Goal: Entertainment & Leisure: Consume media (video, audio)

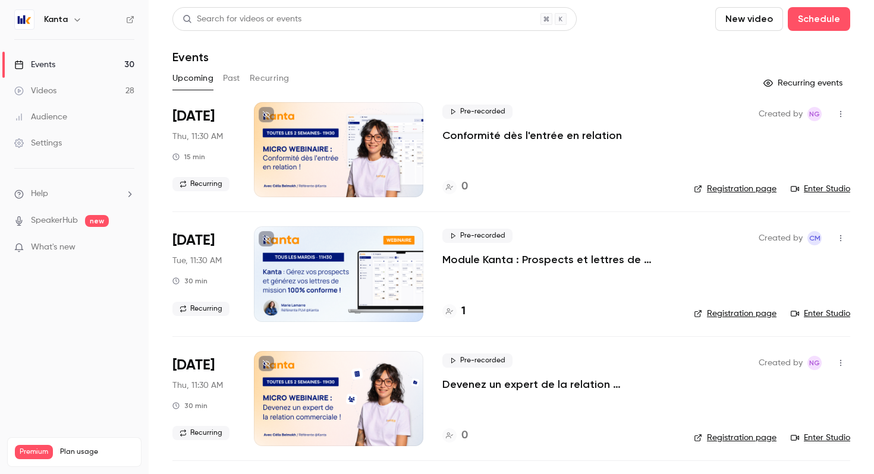
click at [117, 87] on link "Videos 28" at bounding box center [74, 91] width 149 height 26
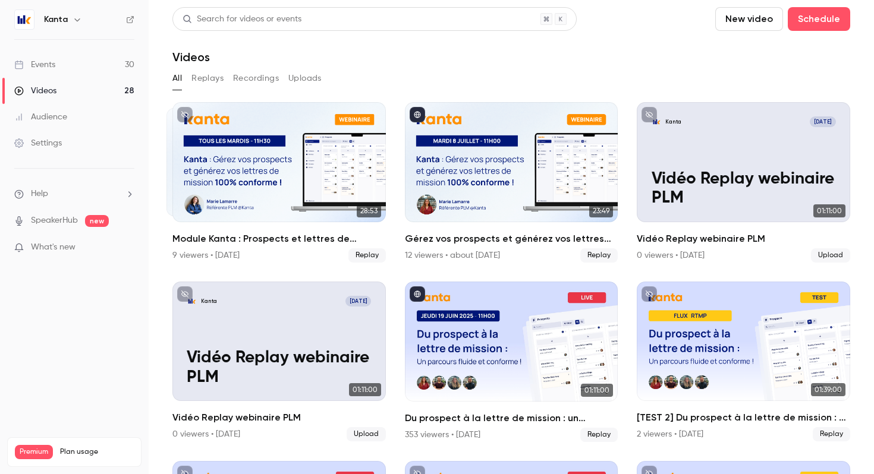
click at [109, 68] on link "Events 30" at bounding box center [74, 65] width 149 height 26
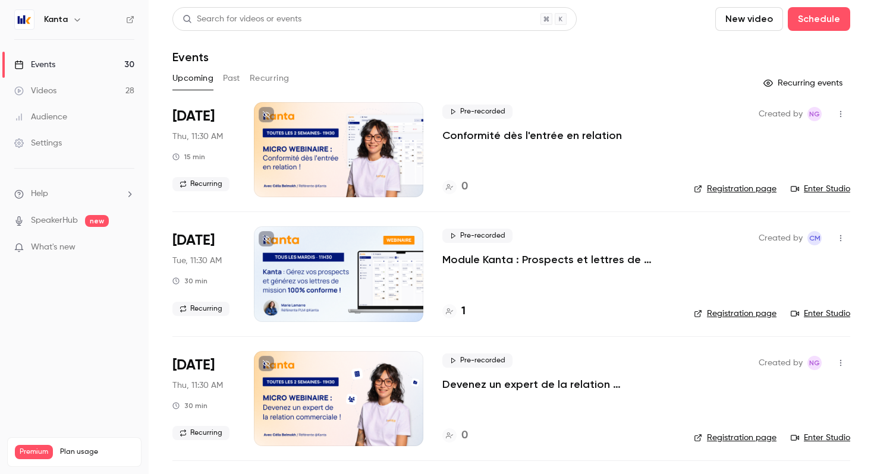
click at [233, 79] on button "Past" at bounding box center [231, 78] width 17 height 19
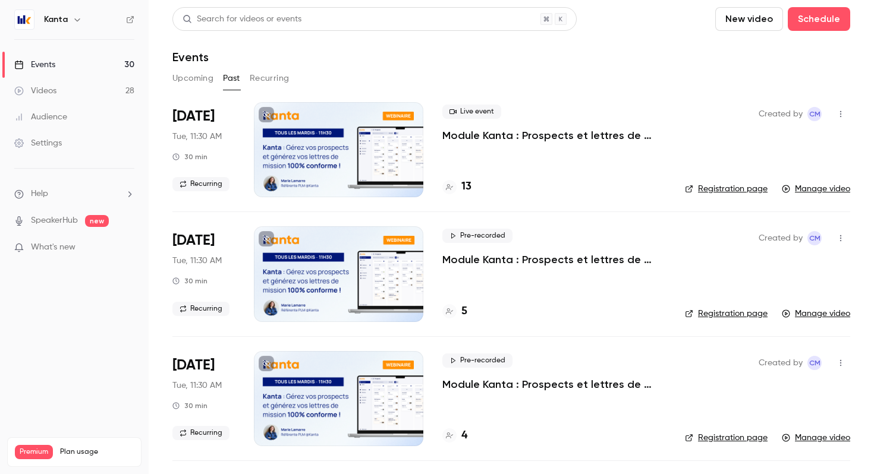
click at [207, 83] on button "Upcoming" at bounding box center [192, 78] width 41 height 19
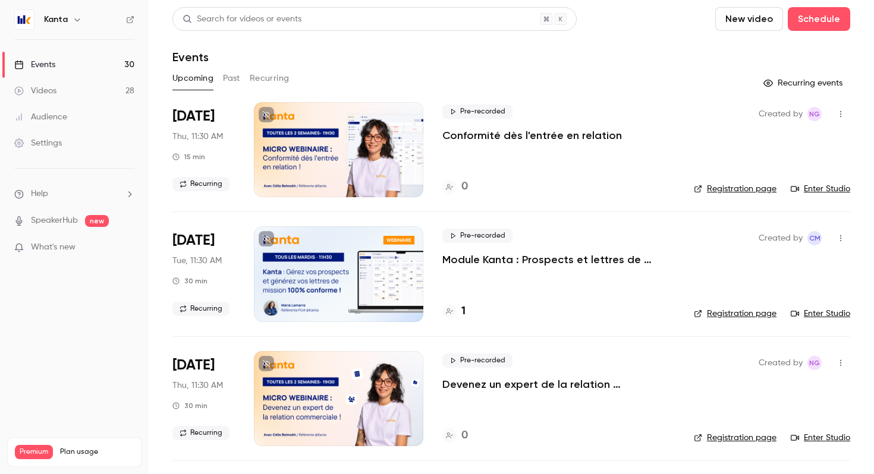
click at [232, 77] on button "Past" at bounding box center [231, 78] width 17 height 19
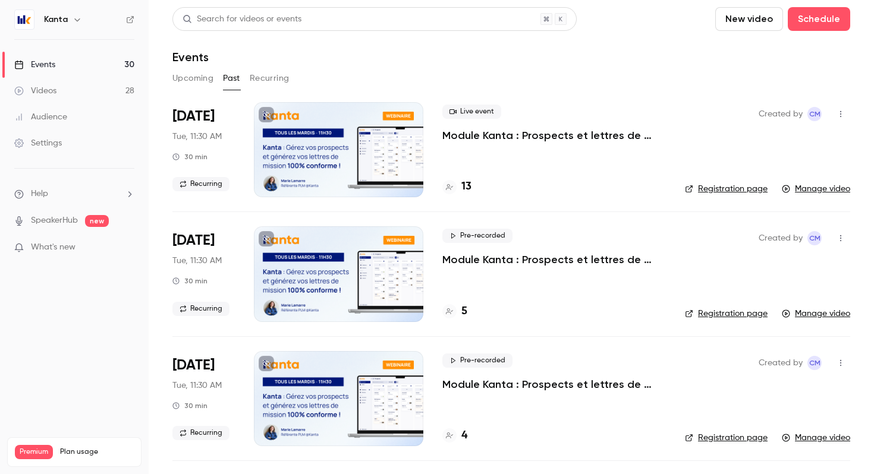
click at [68, 24] on div "Kanta" at bounding box center [80, 19] width 73 height 14
click at [74, 23] on icon "button" at bounding box center [78, 20] width 10 height 10
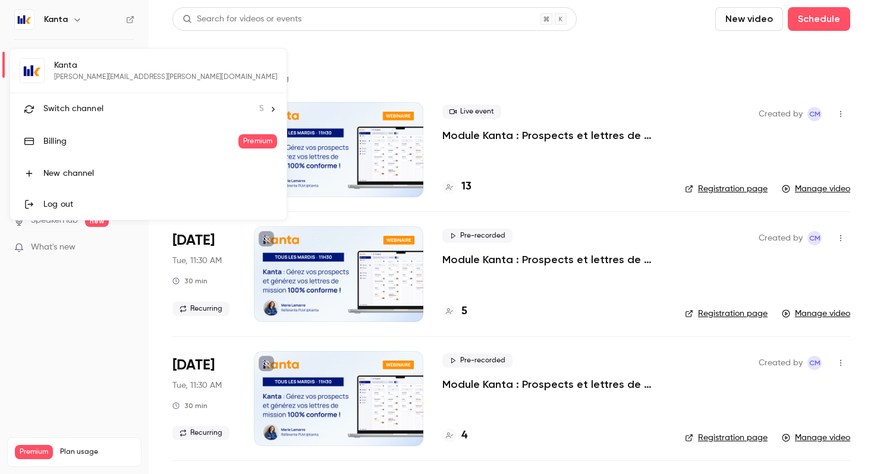
click at [114, 101] on li "Switch channel 5" at bounding box center [148, 109] width 276 height 32
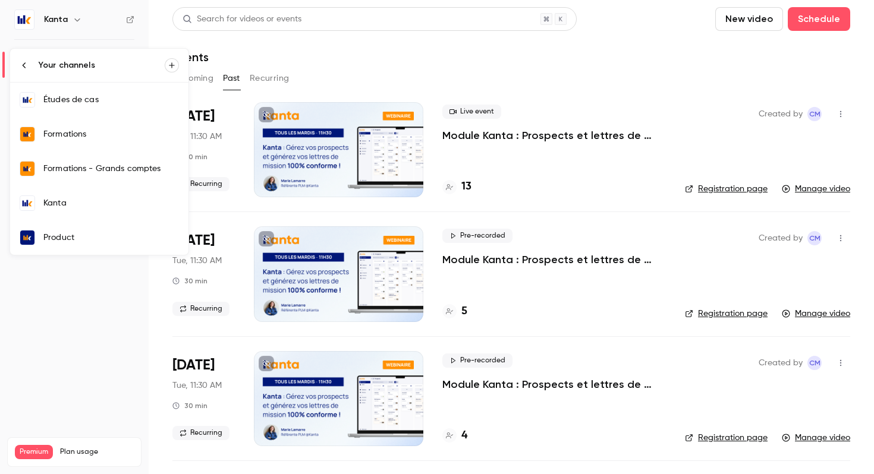
click at [105, 140] on div "Formations" at bounding box center [111, 134] width 136 height 12
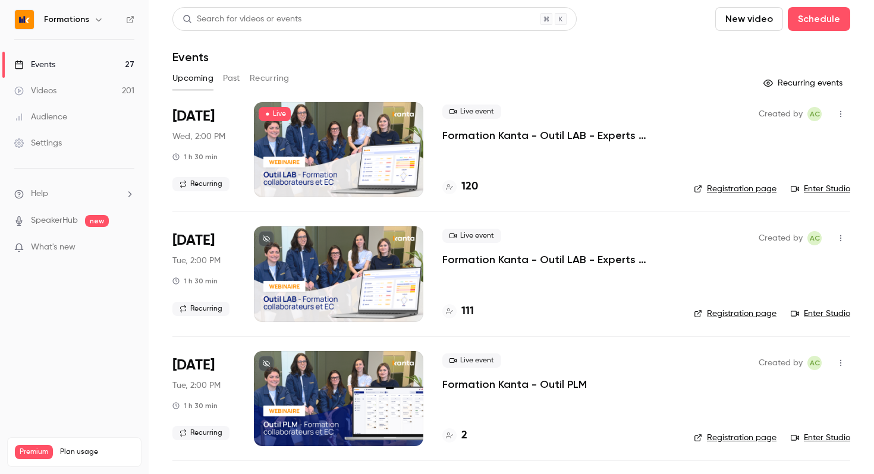
click at [234, 78] on button "Past" at bounding box center [231, 78] width 17 height 19
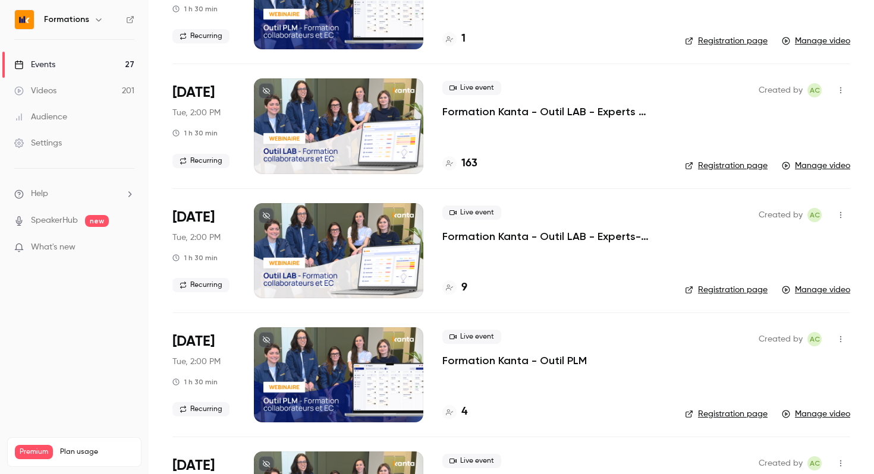
scroll to position [149, 0]
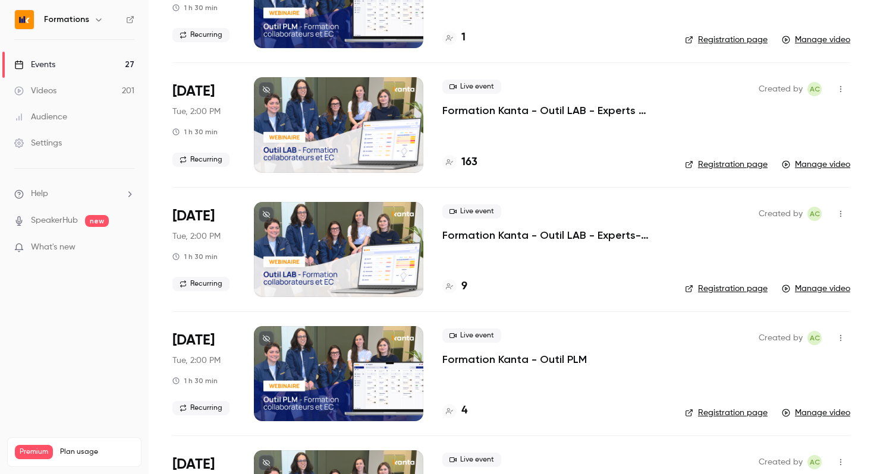
click at [520, 360] on p "Formation Kanta - Outil PLM" at bounding box center [514, 360] width 144 height 14
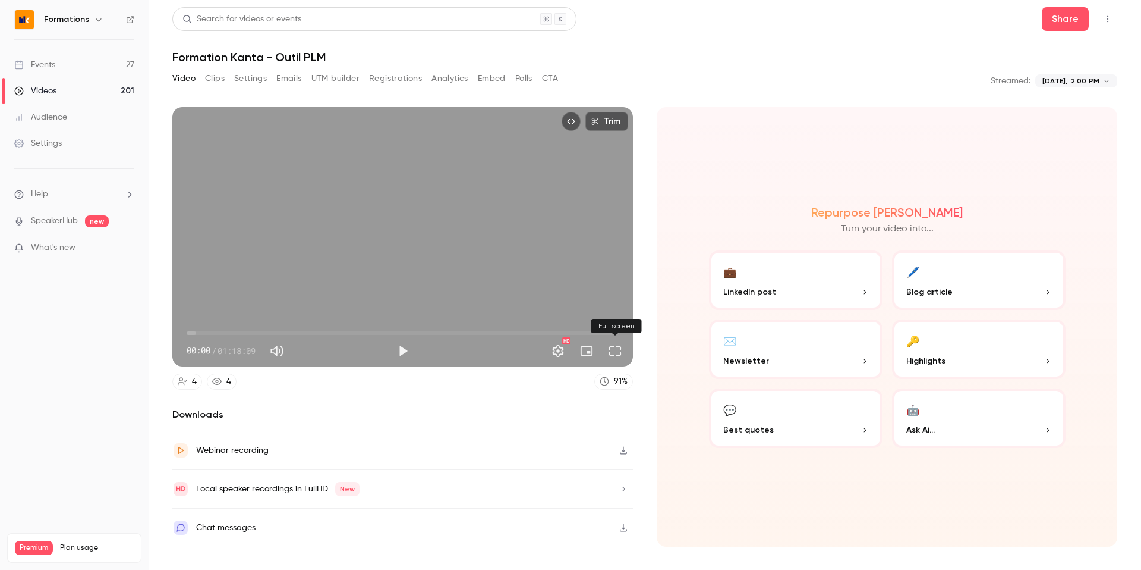
click at [617, 350] on button "Full screen" at bounding box center [615, 351] width 24 height 24
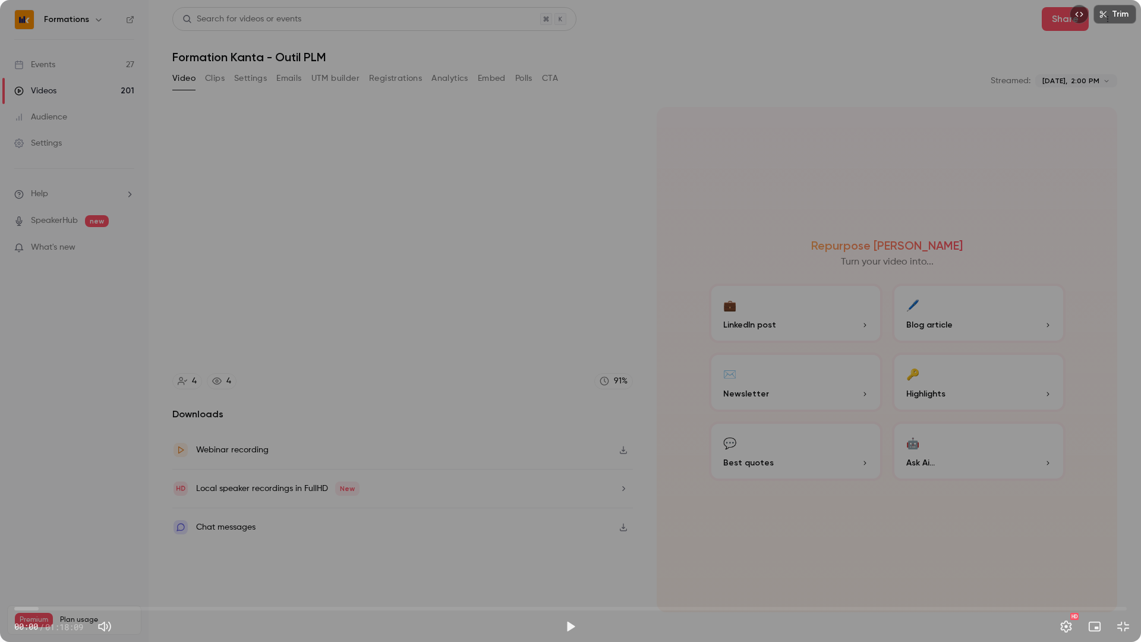
click at [873, 474] on button "Exit full screen" at bounding box center [1124, 627] width 24 height 24
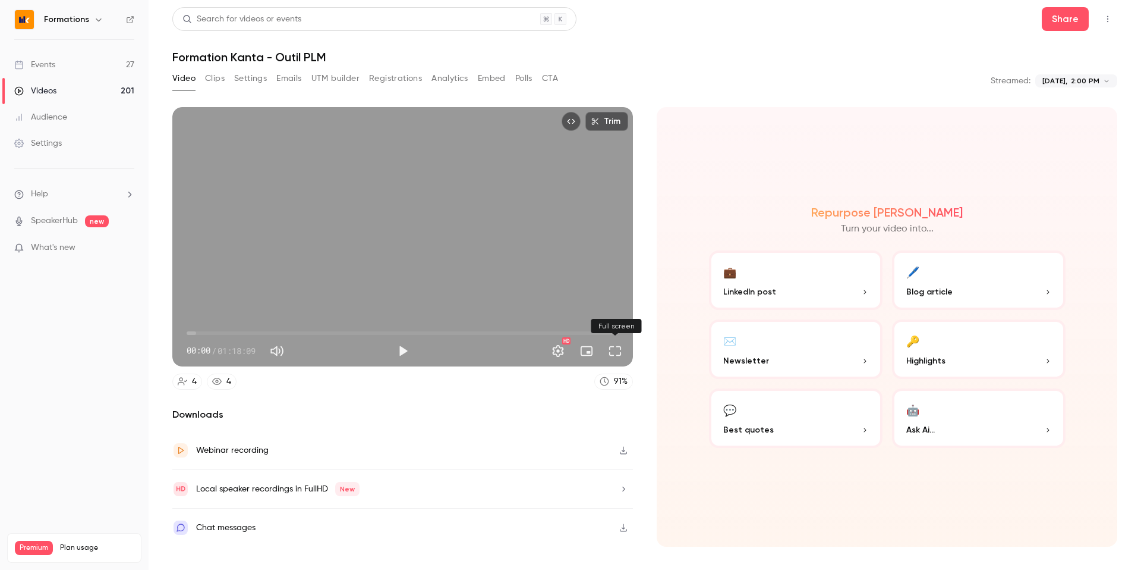
click at [616, 351] on button "Full screen" at bounding box center [615, 351] width 24 height 24
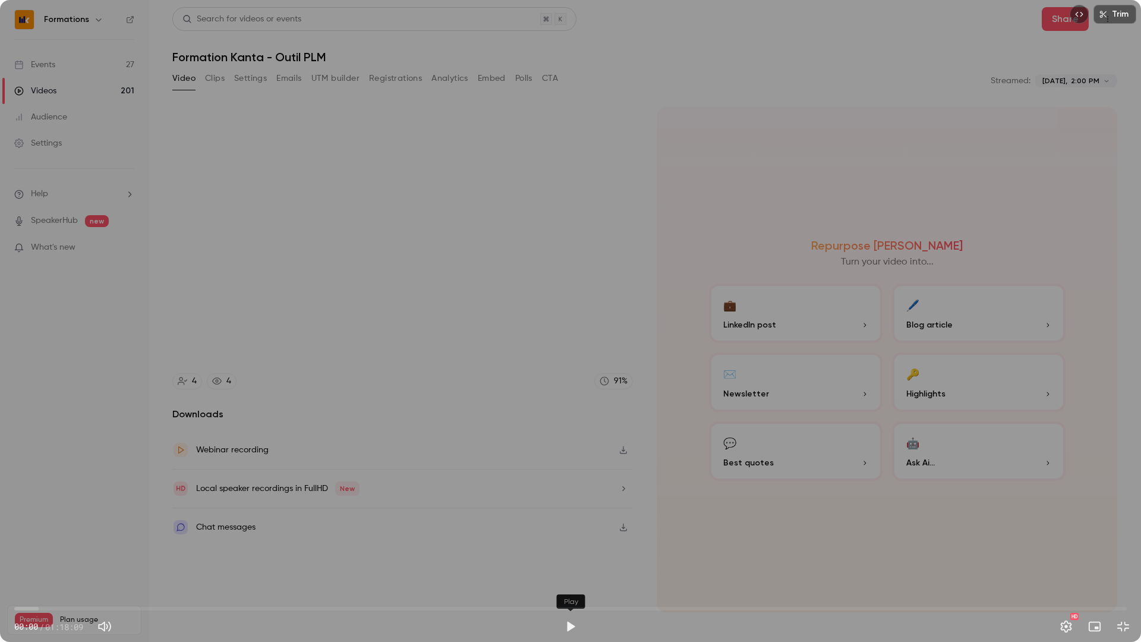
click at [570, 474] on button "Play" at bounding box center [571, 627] width 24 height 24
click at [873, 474] on button "Settings" at bounding box center [1067, 627] width 24 height 24
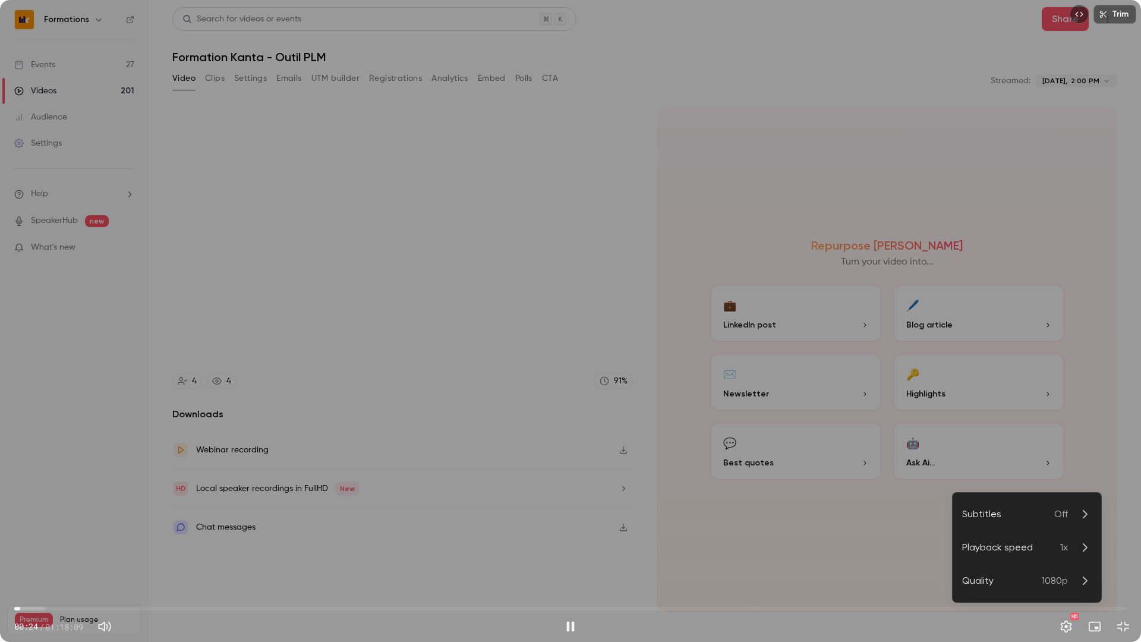
click at [873, 474] on p "Off" at bounding box center [1073, 514] width 37 height 14
click at [873, 474] on icon at bounding box center [968, 528] width 10 height 10
click at [110, 474] on div at bounding box center [570, 321] width 1141 height 642
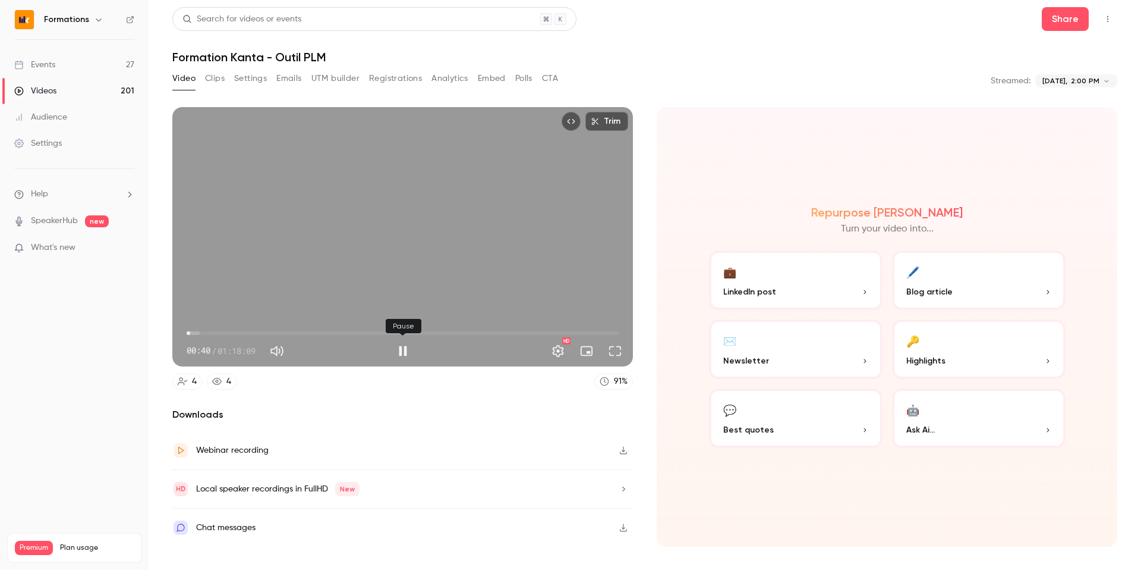
click at [410, 353] on button "Pause" at bounding box center [403, 351] width 24 height 24
click at [401, 350] on button "Play" at bounding box center [403, 351] width 24 height 24
click at [617, 350] on button "Full screen" at bounding box center [615, 351] width 24 height 24
click at [617, 353] on button "Full screen" at bounding box center [615, 351] width 24 height 24
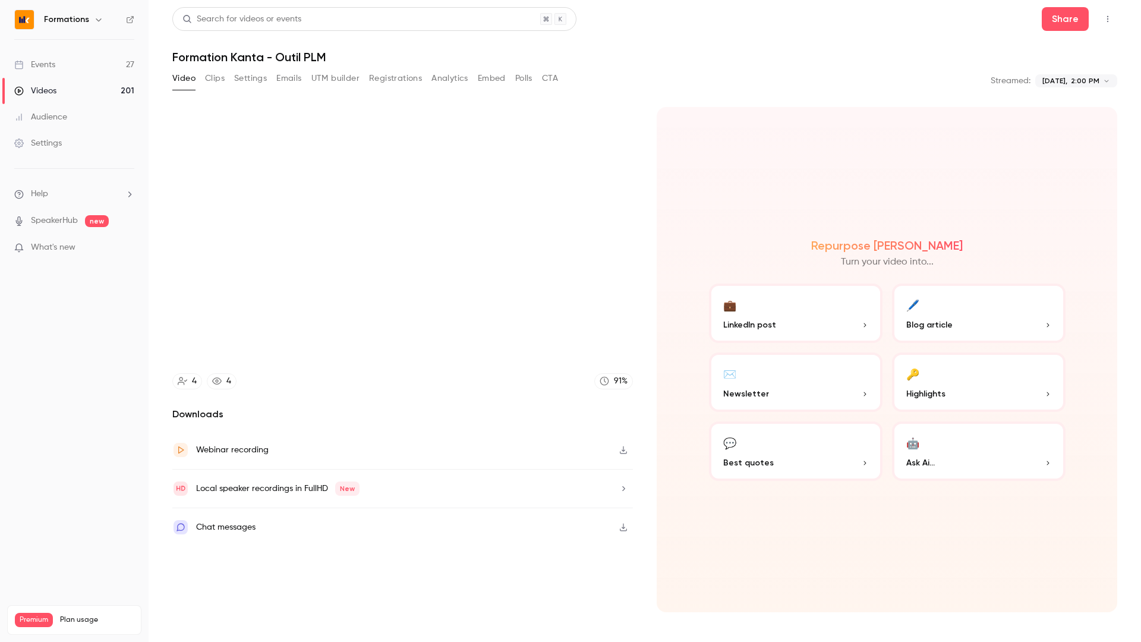
click at [603, 339] on button "Exit full screen" at bounding box center [615, 351] width 24 height 24
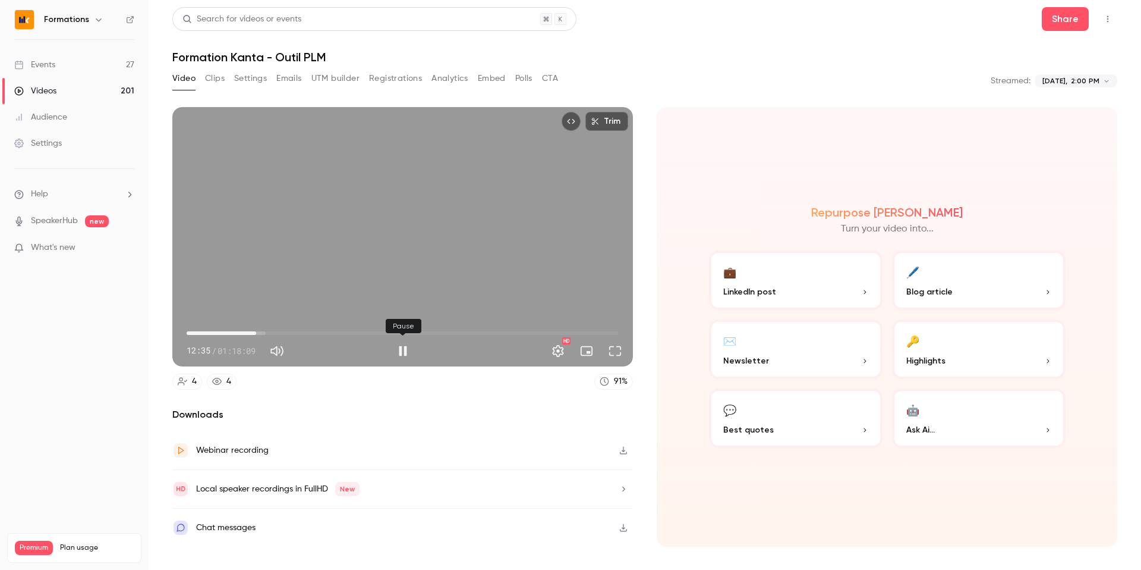
click at [407, 351] on button "Pause" at bounding box center [403, 351] width 24 height 24
click at [611, 347] on button "Full screen" at bounding box center [615, 351] width 24 height 24
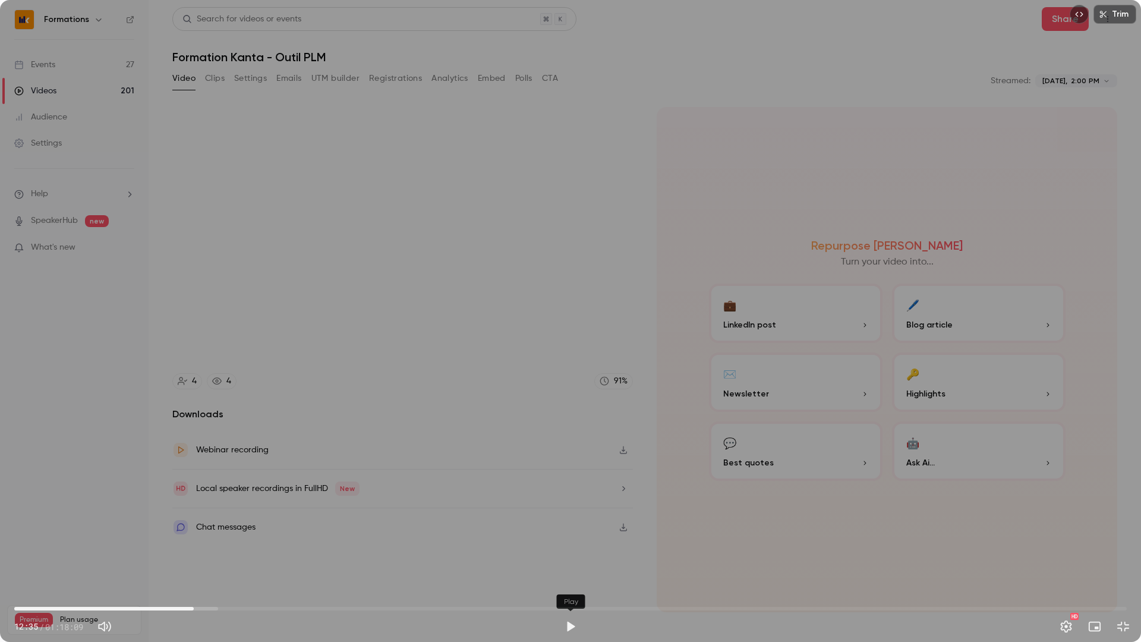
click at [563, 474] on button "Play" at bounding box center [571, 627] width 24 height 24
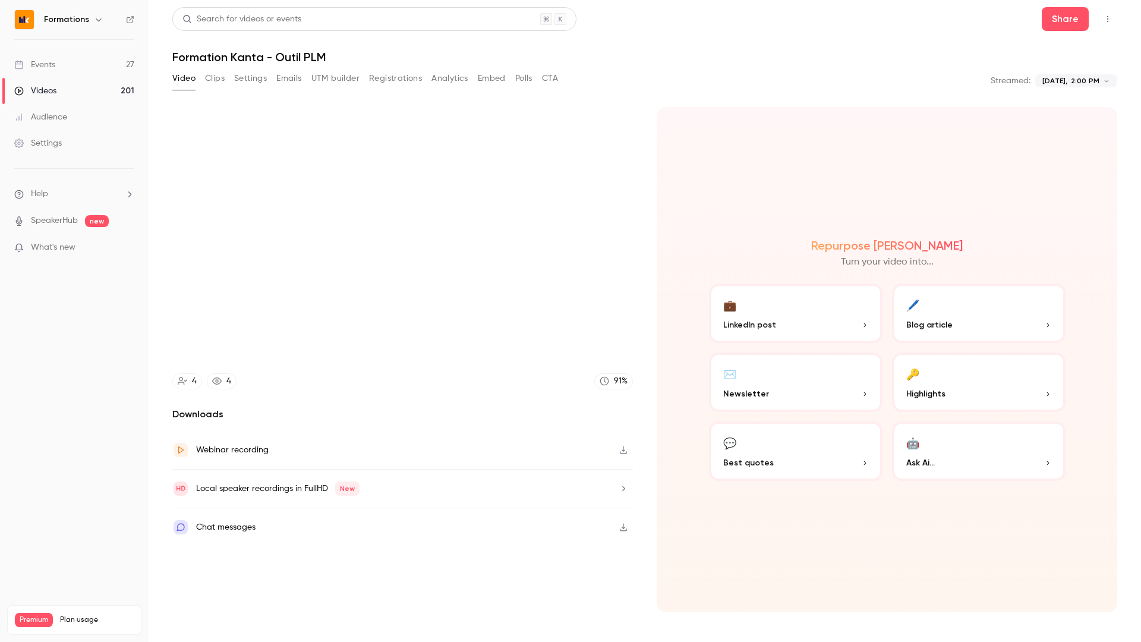
type input "******"
click at [559, 474] on button "Pause" at bounding box center [571, 627] width 24 height 24
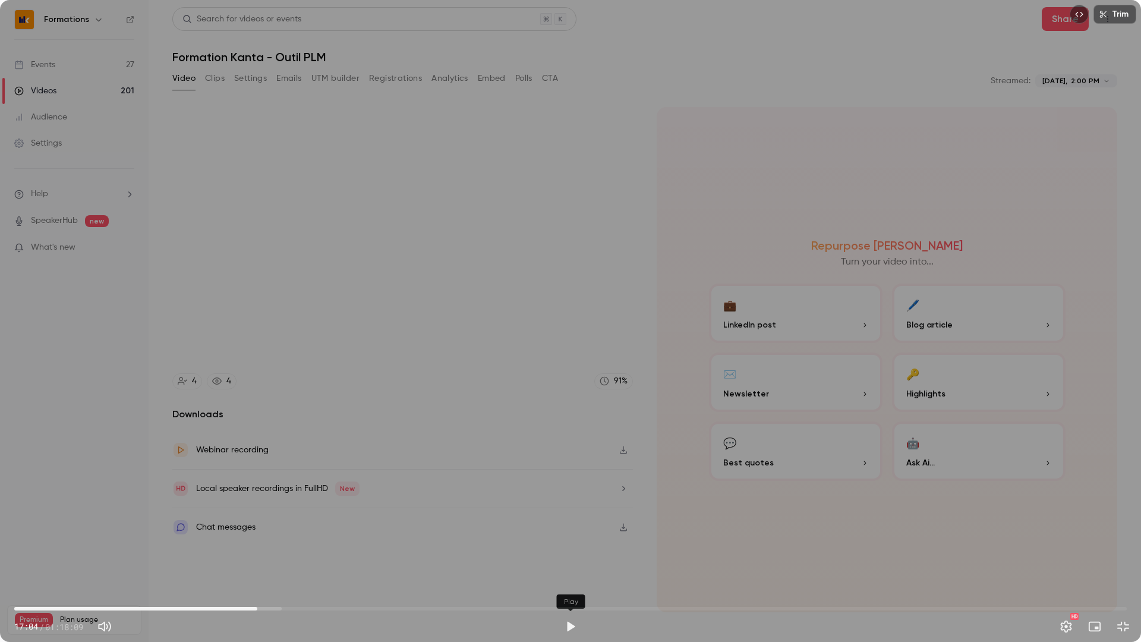
click at [570, 474] on button "Play" at bounding box center [571, 627] width 24 height 24
click at [568, 474] on button "Pause" at bounding box center [571, 627] width 24 height 24
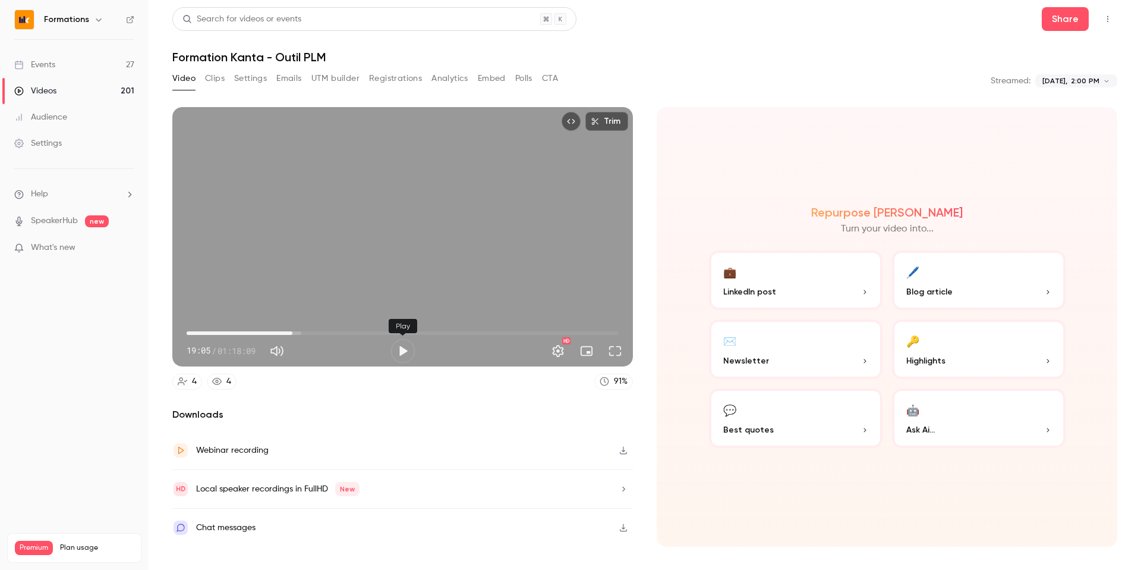
click at [408, 351] on button "Play" at bounding box center [403, 351] width 24 height 24
drag, startPoint x: 617, startPoint y: 349, endPoint x: 610, endPoint y: 422, distance: 72.8
click at [617, 349] on button "Full screen" at bounding box center [615, 351] width 24 height 24
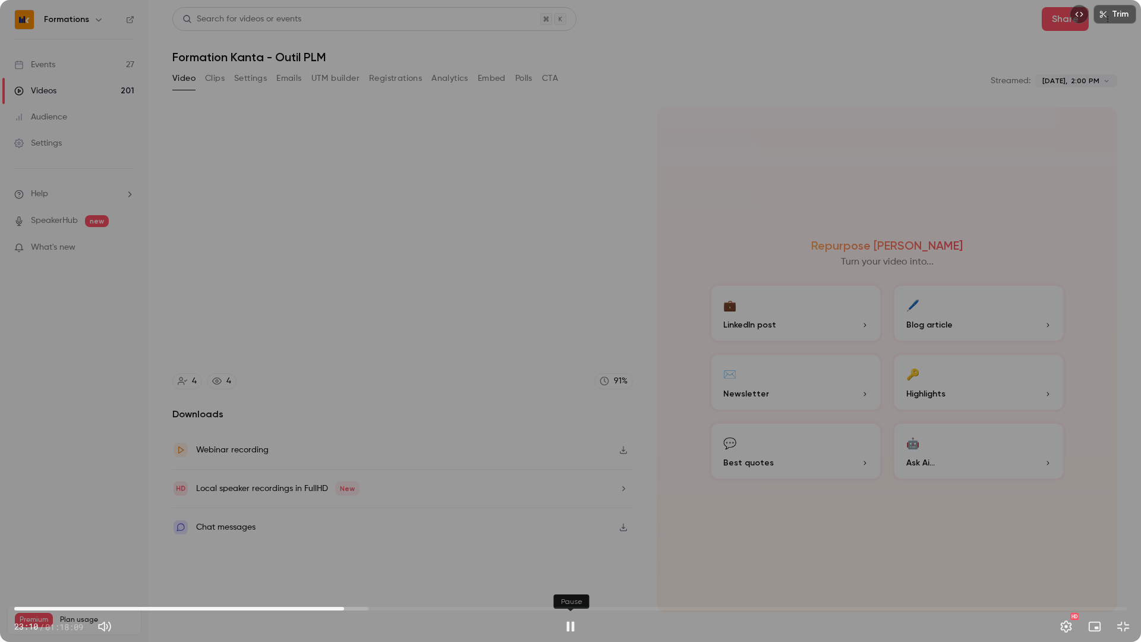
click at [567, 474] on button "Pause" at bounding box center [571, 627] width 24 height 24
click at [570, 474] on button "Play" at bounding box center [571, 627] width 24 height 24
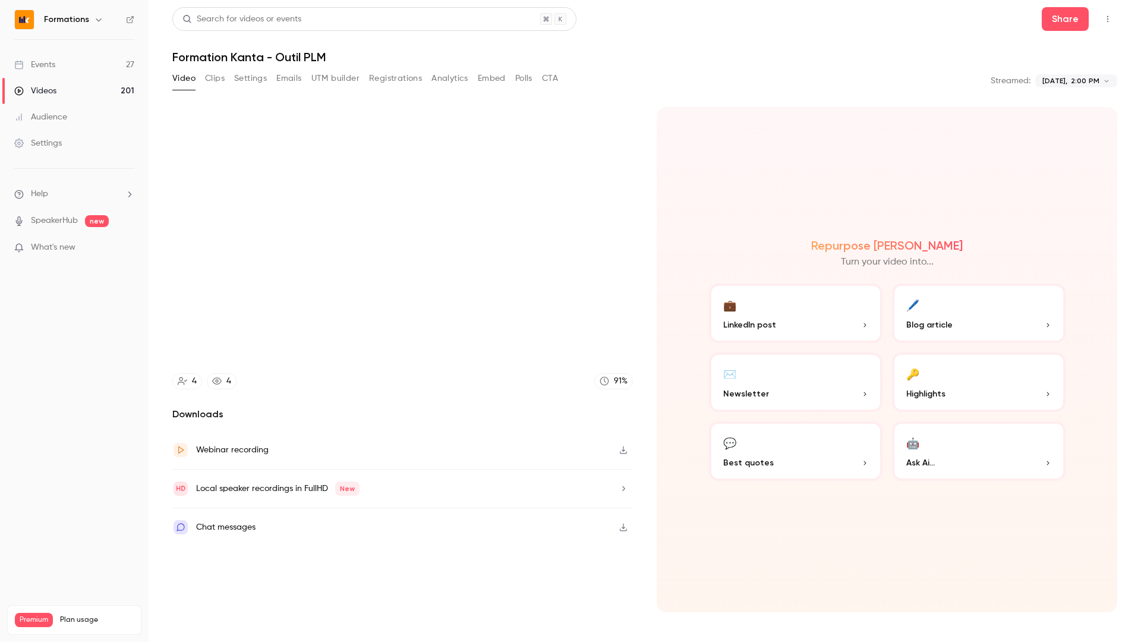
click at [559, 474] on button "Pause" at bounding box center [571, 627] width 24 height 24
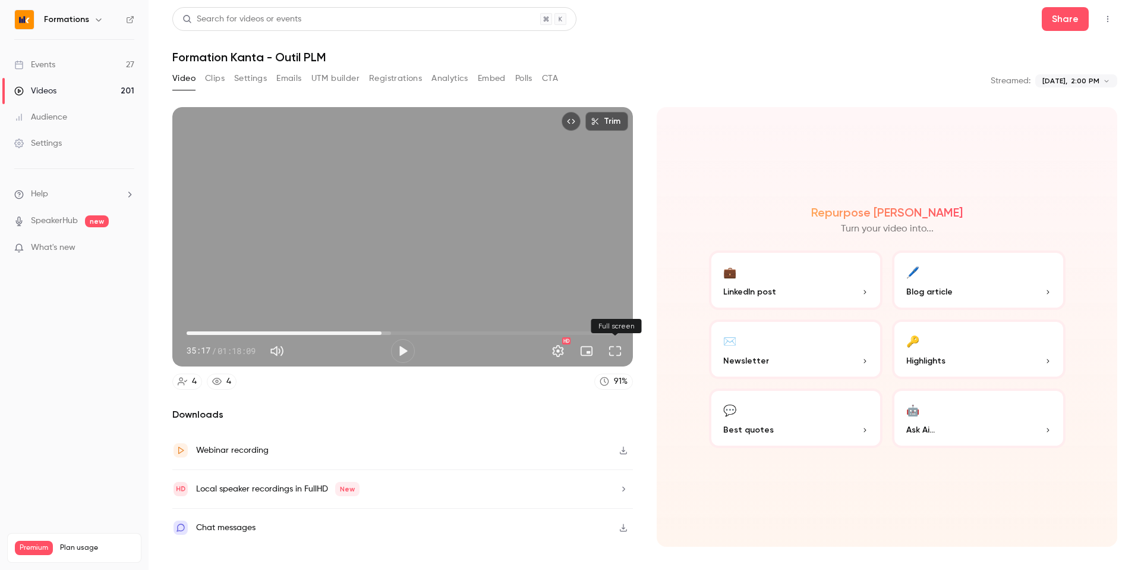
click at [619, 350] on button "Full screen" at bounding box center [615, 351] width 24 height 24
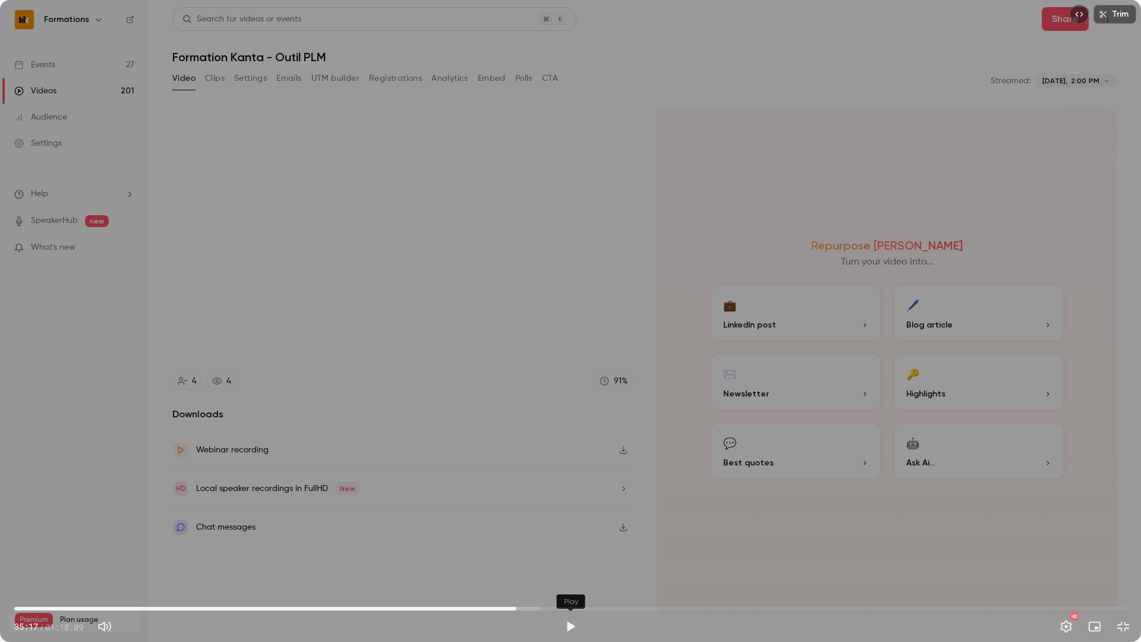
click at [575, 474] on button "Play" at bounding box center [571, 627] width 24 height 24
click at [559, 474] on button "Pause" at bounding box center [571, 627] width 24 height 24
click at [571, 474] on button "Play" at bounding box center [571, 627] width 24 height 24
click at [571, 474] on button "Pause" at bounding box center [571, 627] width 24 height 24
click at [571, 474] on button "Play" at bounding box center [571, 627] width 24 height 24
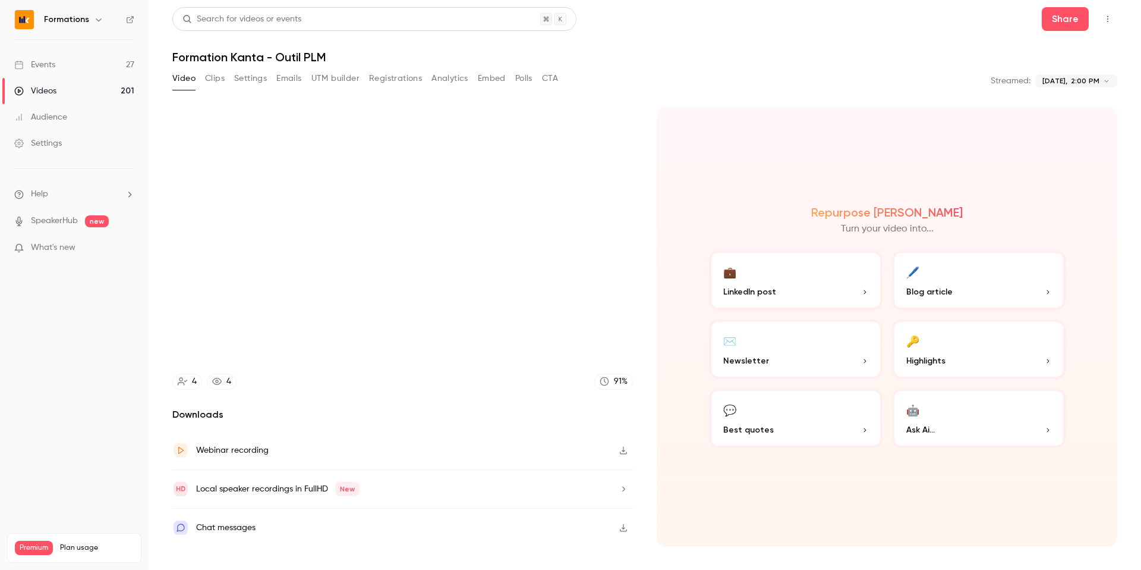
type input "******"
